Goal: Information Seeking & Learning: Learn about a topic

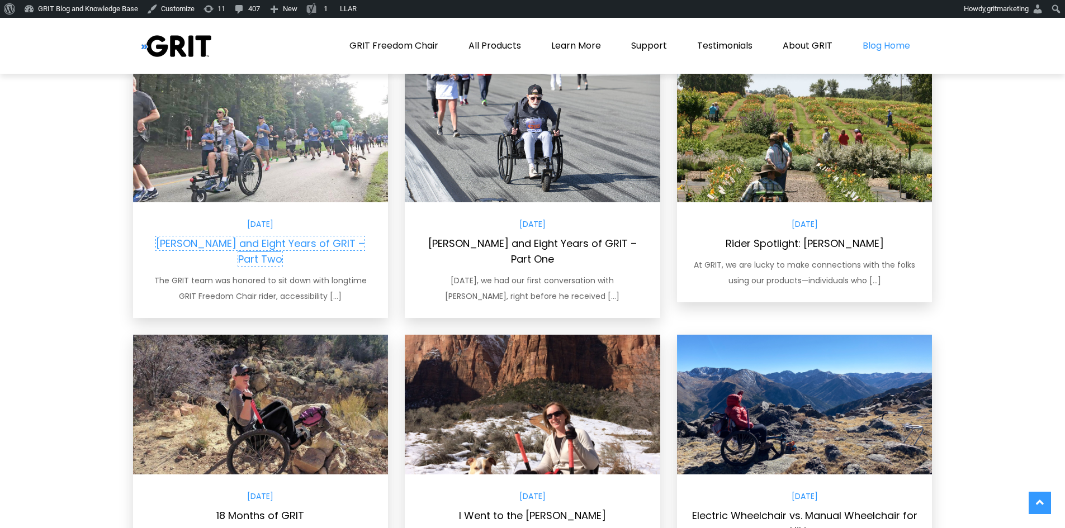
click at [299, 240] on link "[PERSON_NAME] and Eight Years of GRIT – Part Two" at bounding box center [260, 252] width 209 height 30
click at [306, 245] on link "[PERSON_NAME] and Eight Years of GRIT – Part Two" at bounding box center [260, 252] width 209 height 30
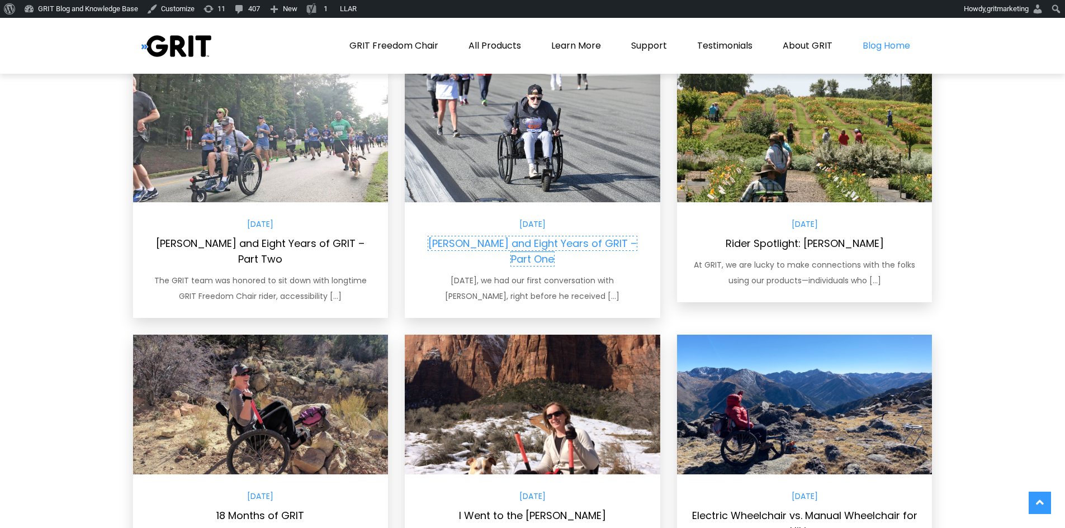
click at [505, 250] on link "[PERSON_NAME] and Eight Years of GRIT – Part One" at bounding box center [532, 252] width 209 height 30
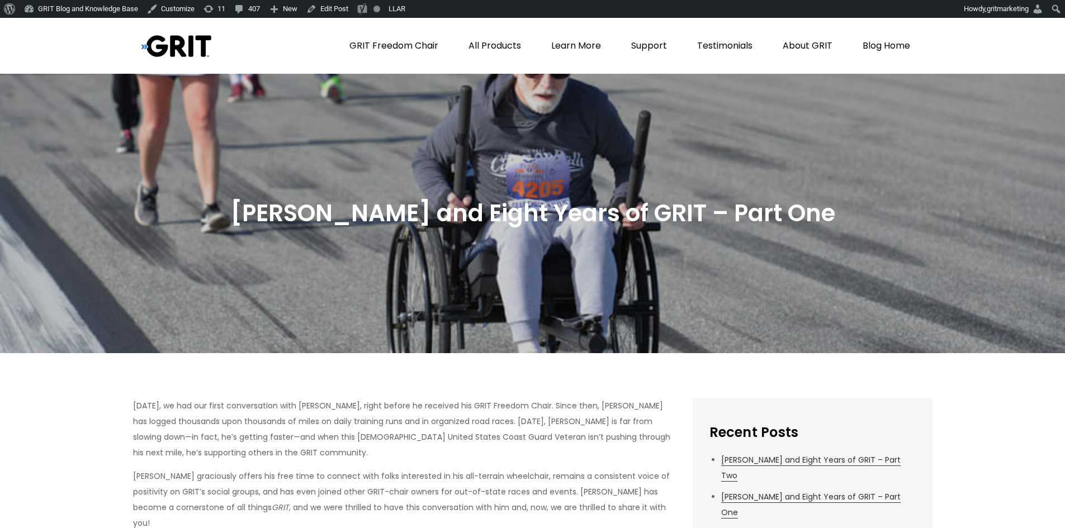
click at [719, 81] on div at bounding box center [532, 214] width 1065 height 280
click at [40, 31] on header "GRIT Blog and Knowledge Base Move Beyond Life’s Limits GRIT Freedom Chair All P…" at bounding box center [532, 46] width 1065 height 56
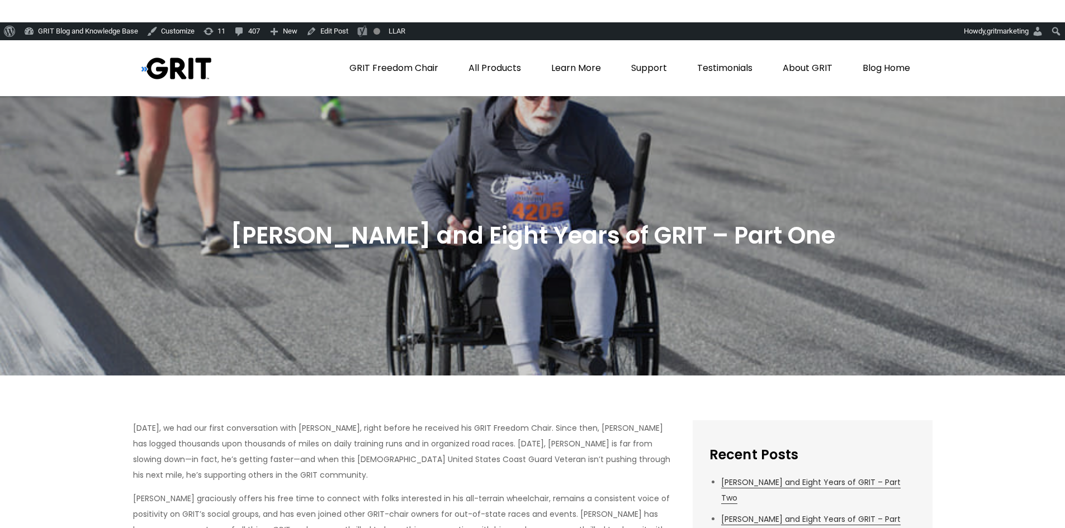
click at [501, 27] on div "About WordPress About WordPress WordPress.org Documentation Support Feedback GR…" at bounding box center [532, 31] width 1065 height 18
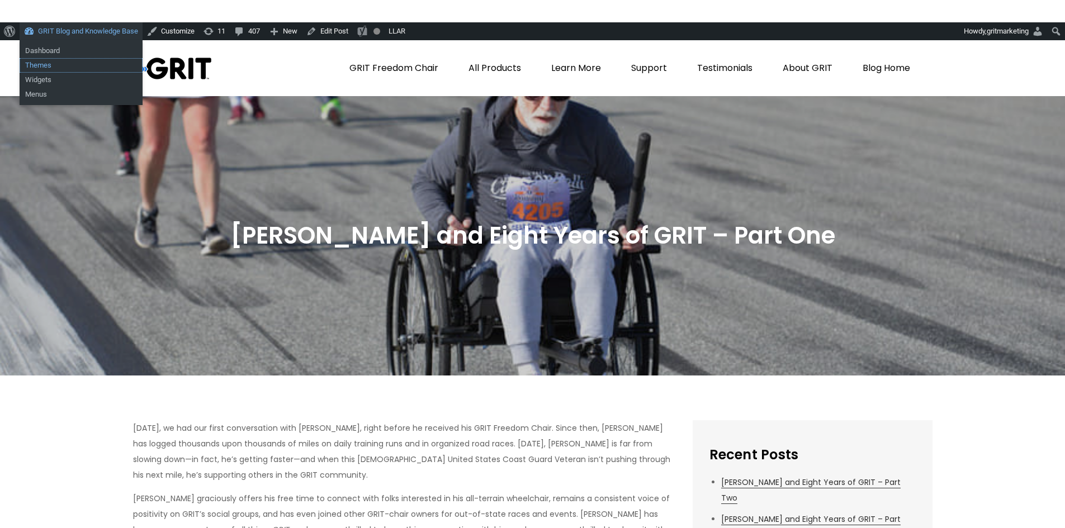
click at [44, 61] on link "Themes" at bounding box center [81, 65] width 123 height 15
